Goal: Contribute content

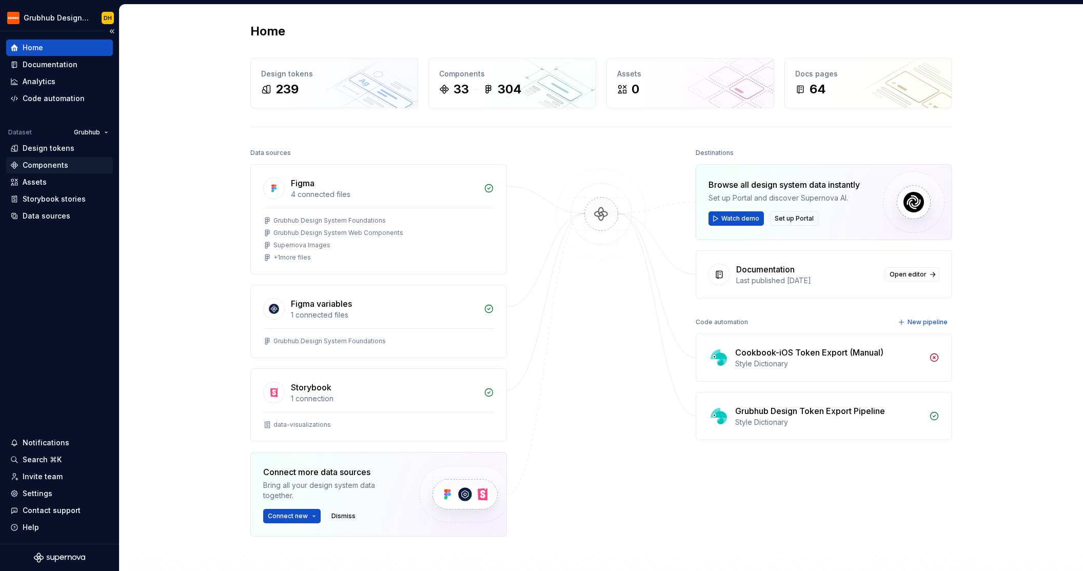
click at [47, 162] on div "Components" at bounding box center [46, 165] width 46 height 10
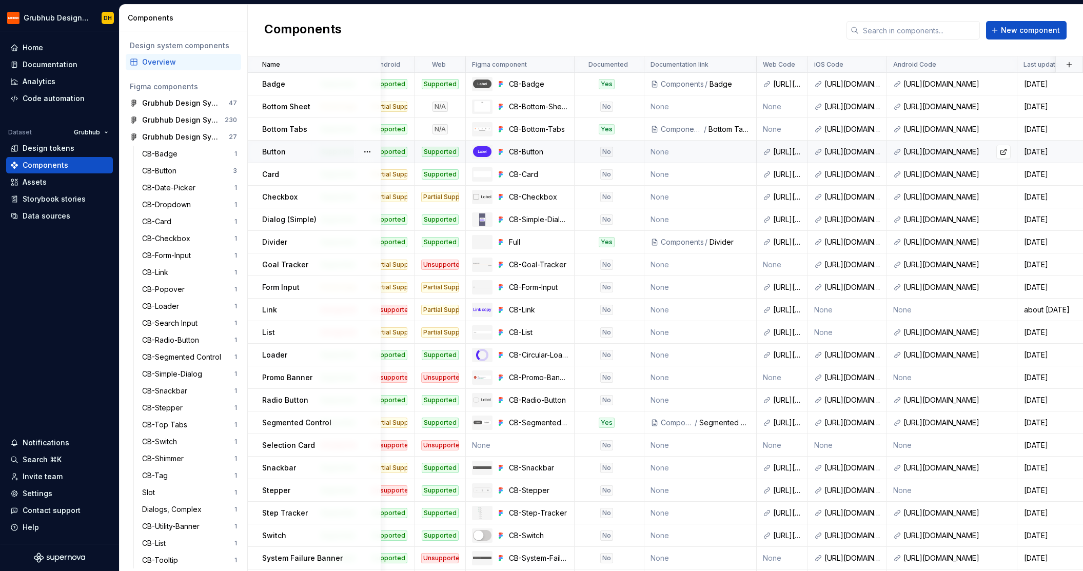
scroll to position [0, 128]
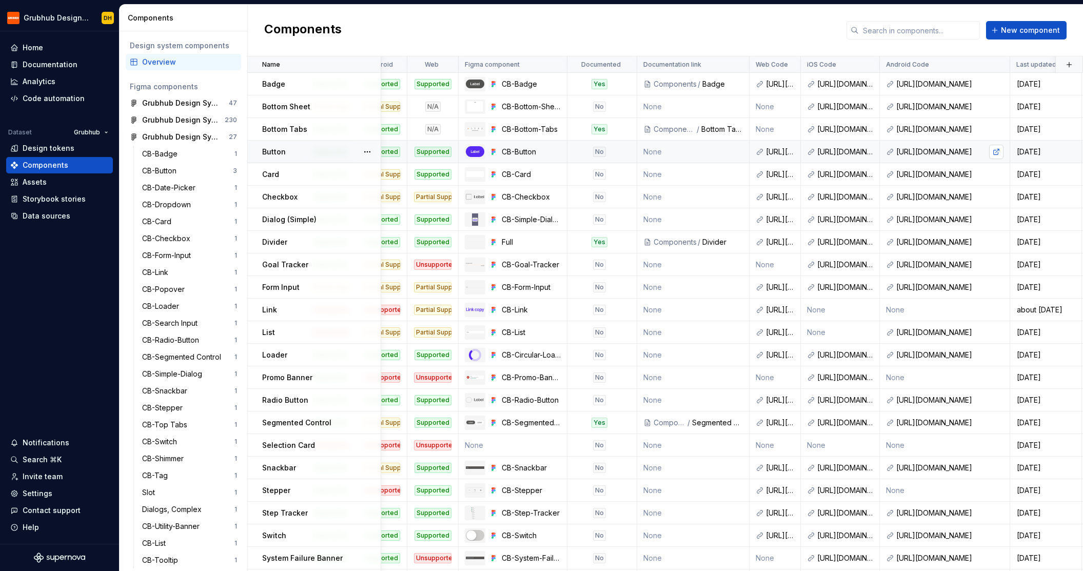
click at [998, 151] on link at bounding box center [997, 152] width 14 height 14
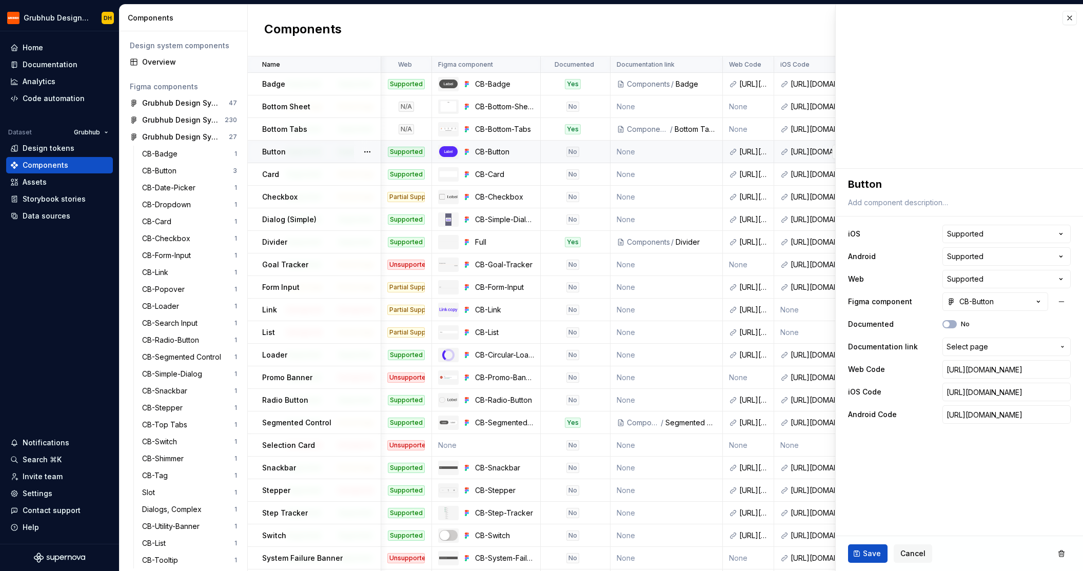
scroll to position [0, 154]
drag, startPoint x: 1070, startPoint y: 20, endPoint x: 1056, endPoint y: 26, distance: 14.7
click at [1070, 20] on button "button" at bounding box center [1070, 18] width 14 height 14
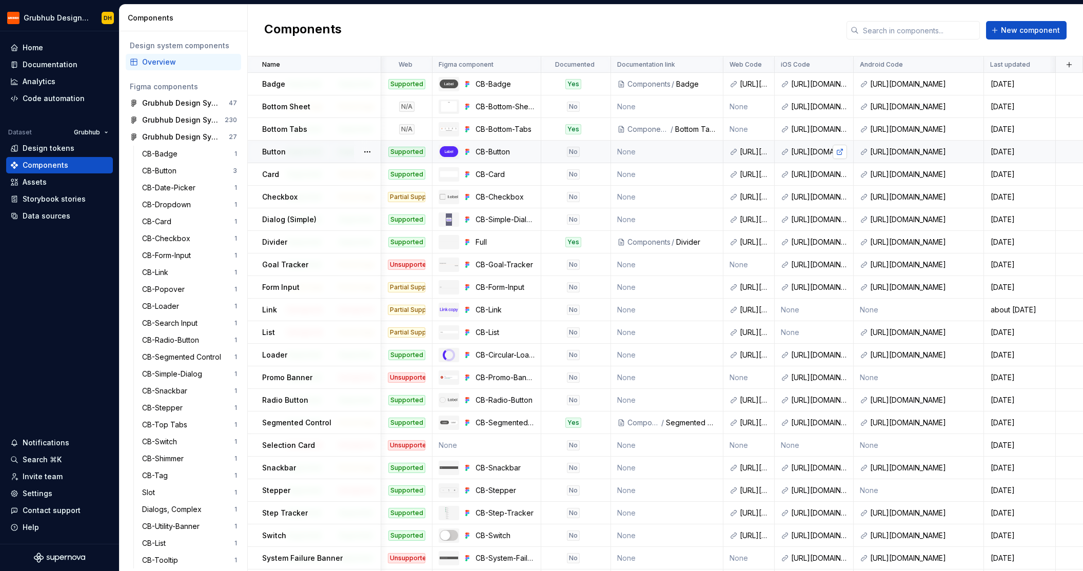
click at [840, 153] on link at bounding box center [840, 152] width 14 height 14
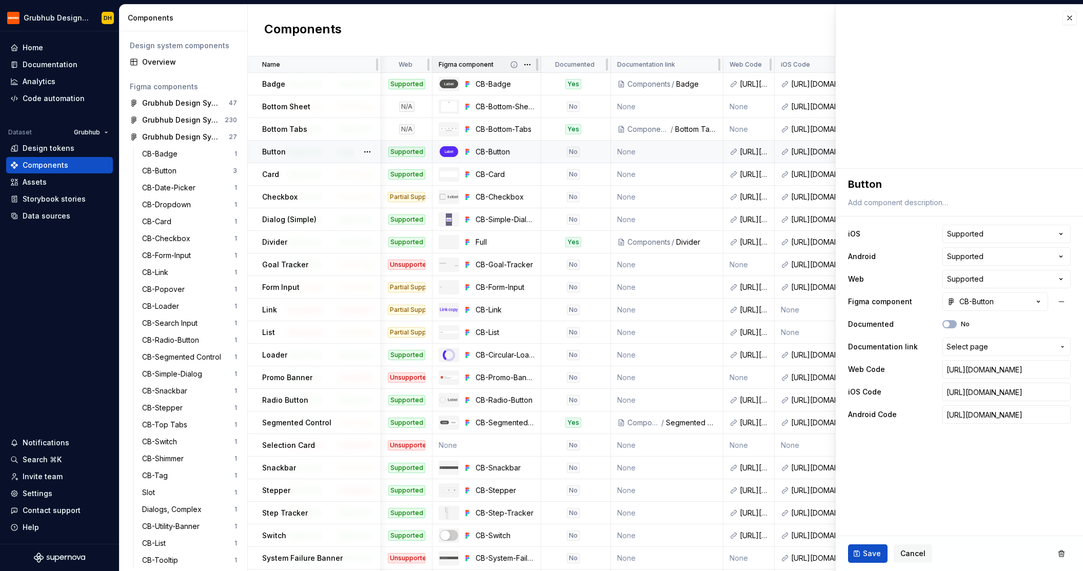
type textarea "*"
click at [1069, 21] on button "button" at bounding box center [1070, 18] width 14 height 14
